Goal: Information Seeking & Learning: Learn about a topic

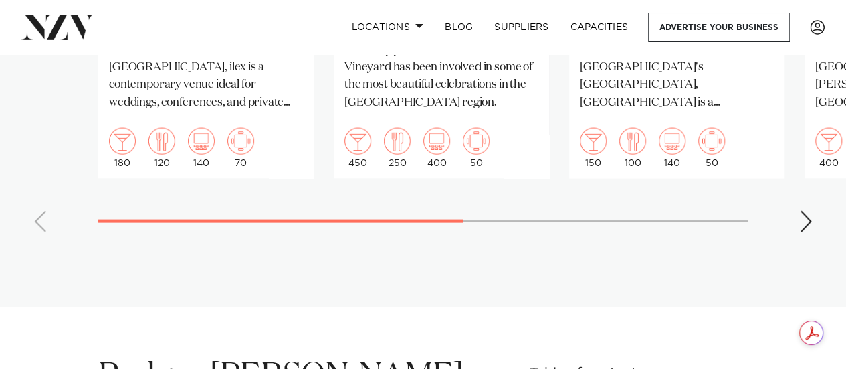
scroll to position [1338, 0]
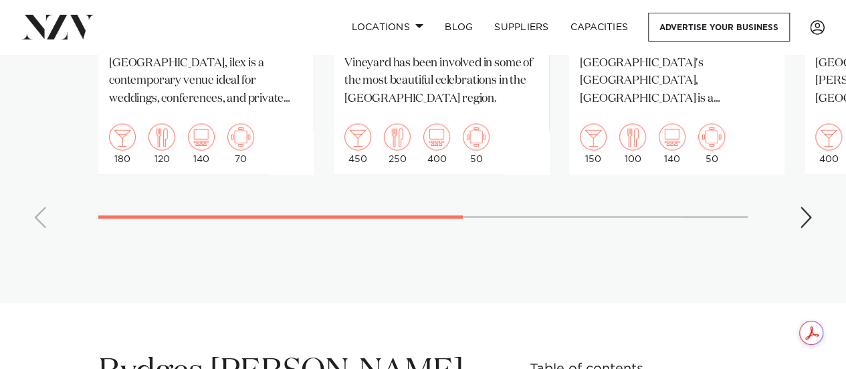
click at [808, 207] on div "Next slide" at bounding box center [805, 217] width 13 height 21
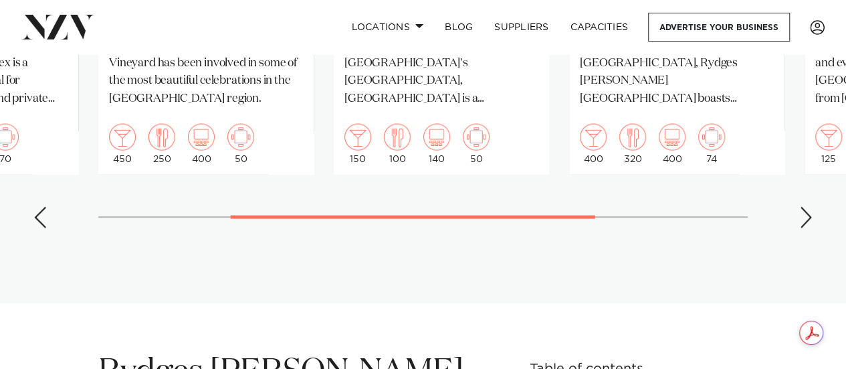
click at [808, 207] on div "Next slide" at bounding box center [805, 217] width 13 height 21
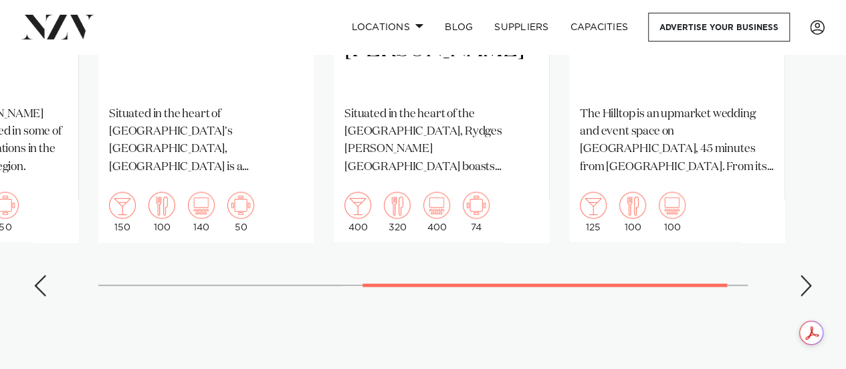
scroll to position [1271, 0]
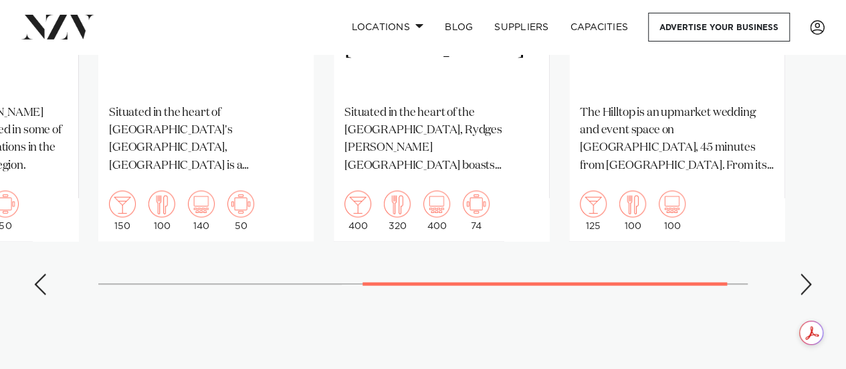
click at [806, 274] on div "Next slide" at bounding box center [805, 284] width 13 height 21
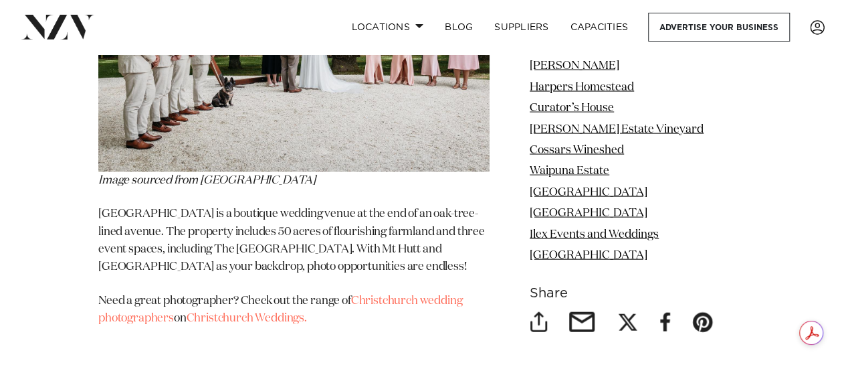
scroll to position [11577, 0]
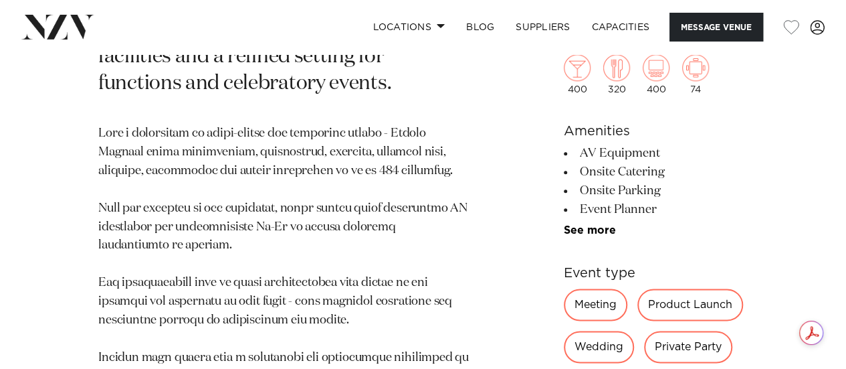
scroll to position [736, 0]
click at [569, 349] on div "Wedding" at bounding box center [599, 346] width 70 height 32
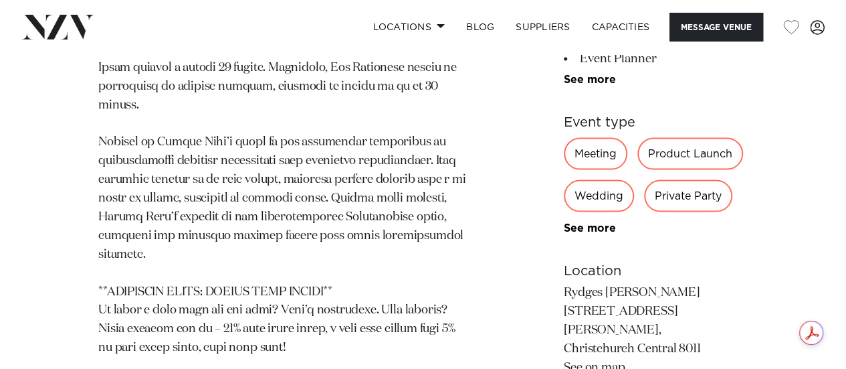
scroll to position [1404, 0]
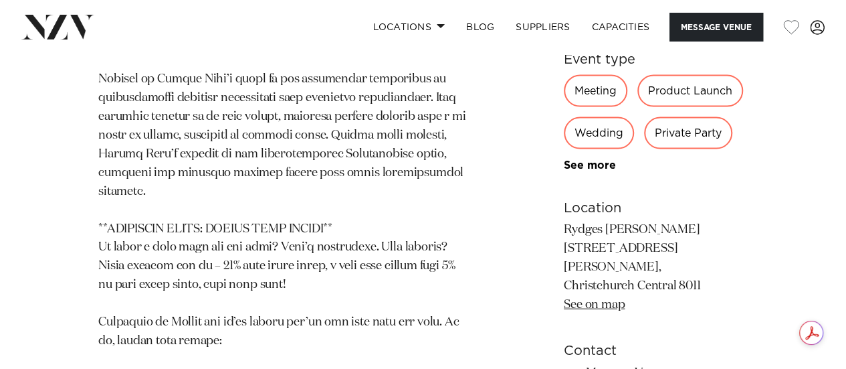
click at [568, 117] on div "Wedding" at bounding box center [599, 133] width 70 height 32
click at [567, 117] on div "Wedding" at bounding box center [599, 133] width 70 height 32
click at [566, 117] on div "Wedding" at bounding box center [599, 133] width 70 height 32
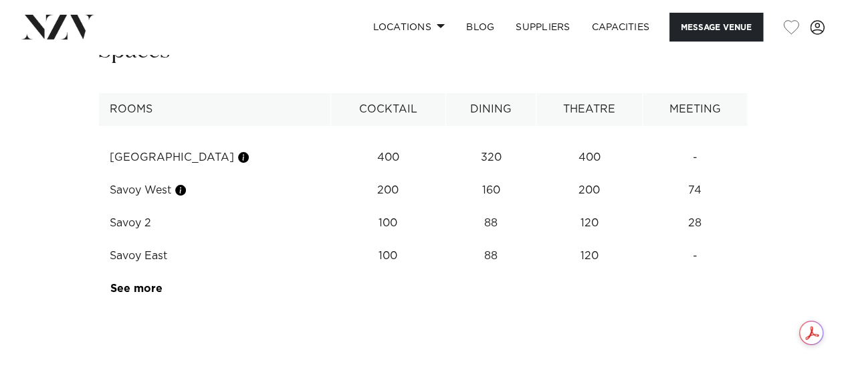
scroll to position [2408, 0]
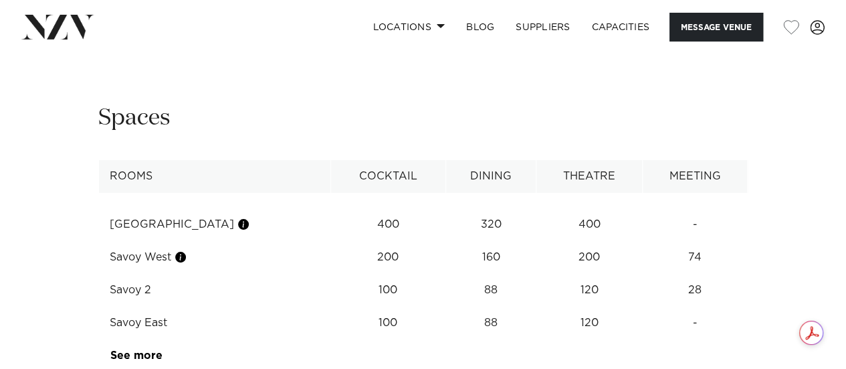
click at [143, 339] on td "See more" at bounding box center [162, 355] width 126 height 33
click at [148, 350] on link "See more" at bounding box center [162, 355] width 104 height 11
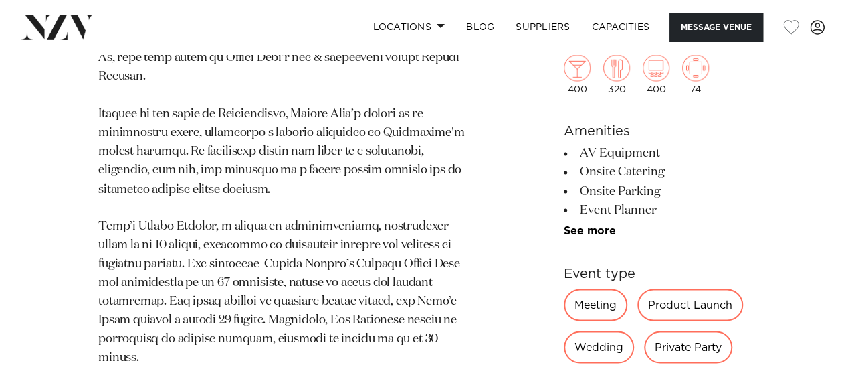
scroll to position [1070, 0]
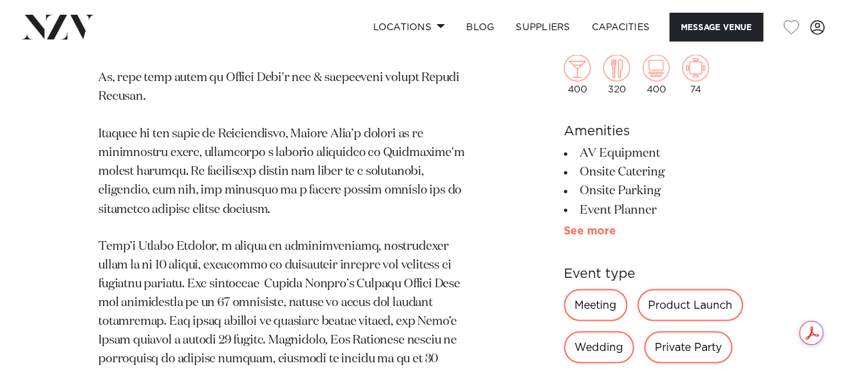
click at [572, 233] on link "See more" at bounding box center [616, 230] width 104 height 11
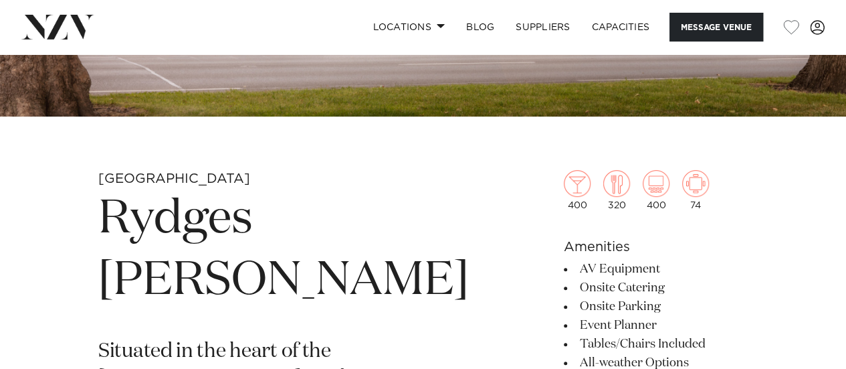
scroll to position [0, 0]
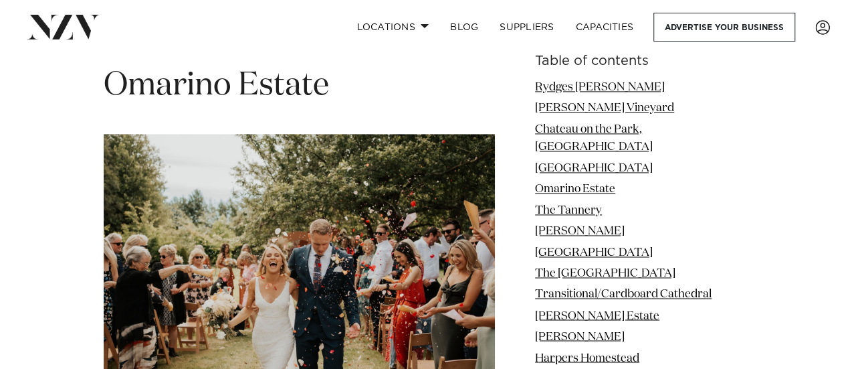
scroll to position [3478, 0]
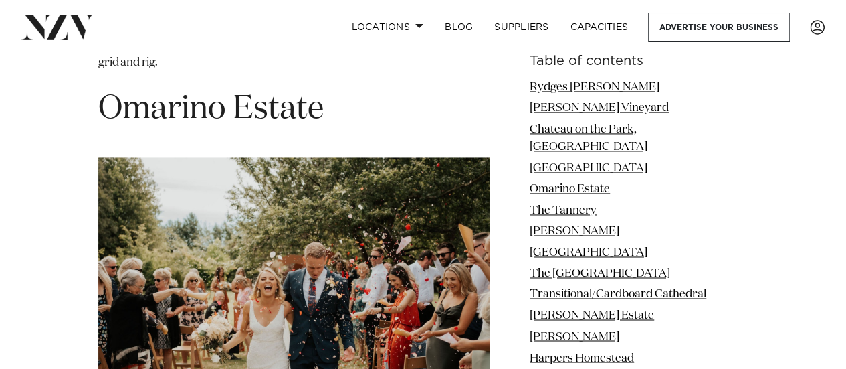
click at [255, 111] on h1 "Omarino Estate" at bounding box center [293, 109] width 391 height 42
click at [290, 204] on img at bounding box center [293, 287] width 391 height 261
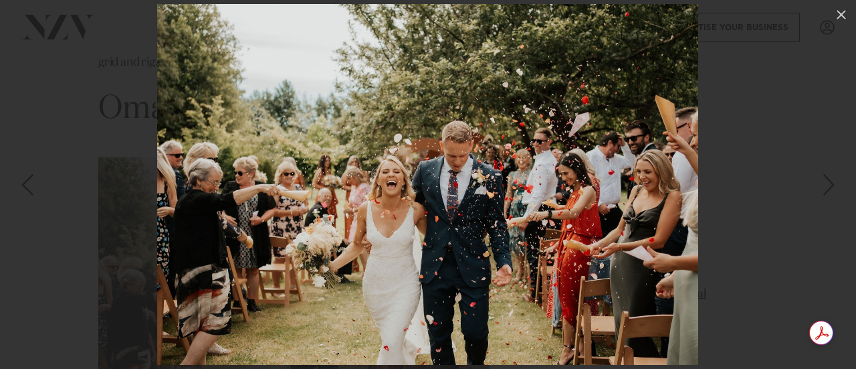
click at [501, 187] on img at bounding box center [427, 184] width 541 height 360
click at [484, 149] on img at bounding box center [427, 184] width 541 height 360
click at [837, 13] on icon at bounding box center [841, 15] width 16 height 16
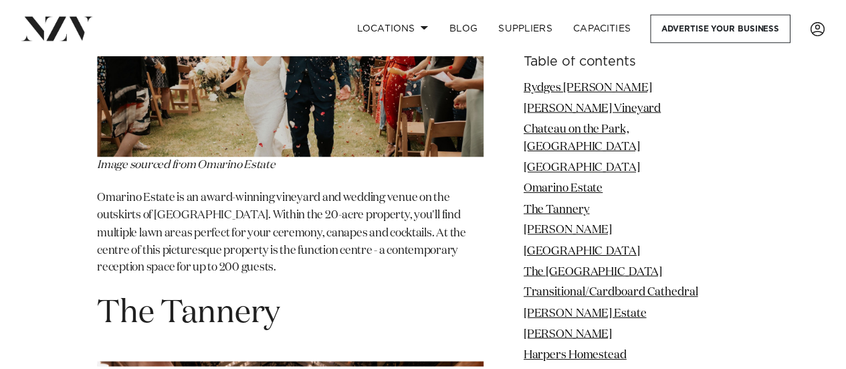
scroll to position [4187, 0]
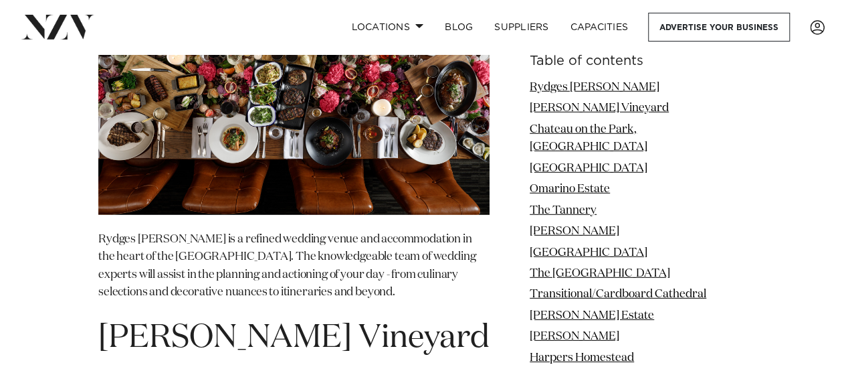
scroll to position [1806, 0]
